Goal: Navigation & Orientation: Go to known website

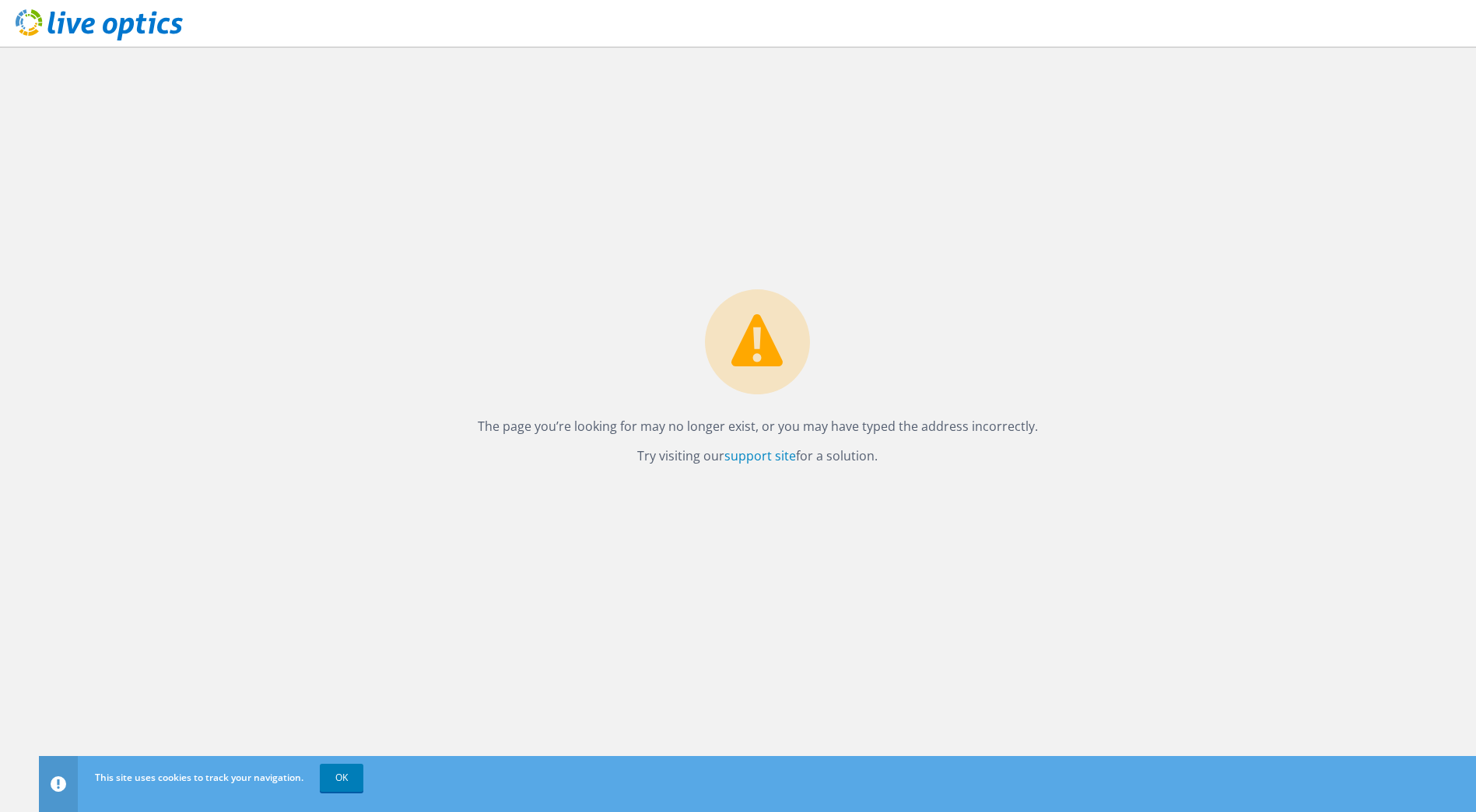
click at [755, 341] on circle at bounding box center [757, 341] width 105 height 105
